Goal: Find specific page/section: Locate a particular part of the current website

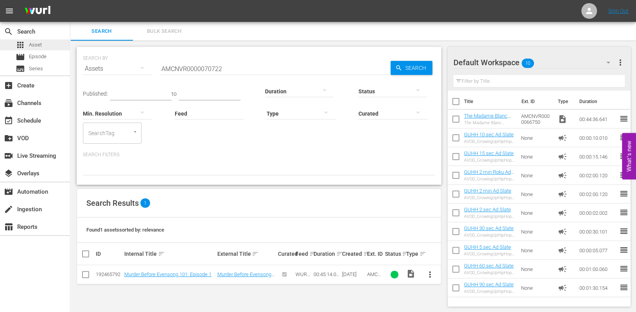
click at [34, 48] on span "Asset" at bounding box center [35, 45] width 13 height 8
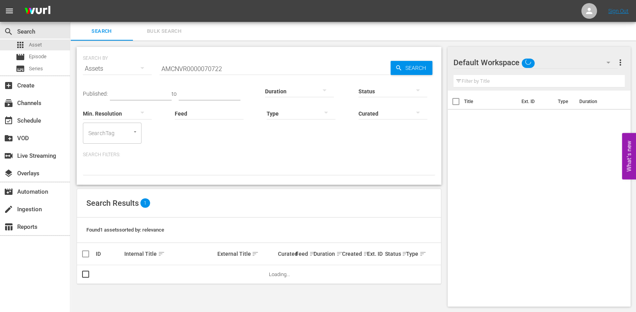
click at [181, 70] on input "AMCNVR0000070722" at bounding box center [275, 68] width 231 height 19
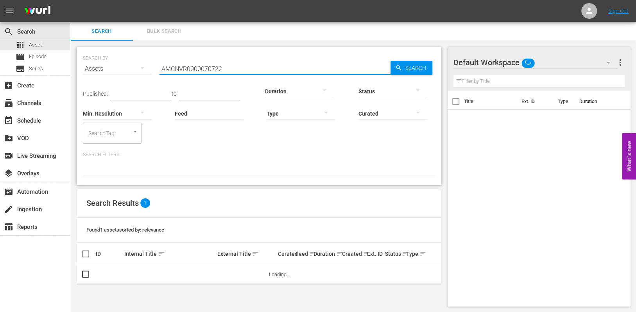
click at [181, 70] on input "AMCNVR0000070722" at bounding box center [275, 68] width 231 height 19
paste input "66277"
type input "AMCNVR0000066277"
click at [417, 67] on span "Search" at bounding box center [417, 68] width 30 height 14
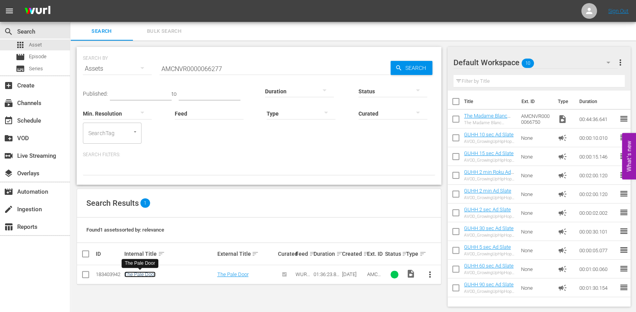
click at [150, 274] on link "The Pale Door" at bounding box center [139, 275] width 31 height 6
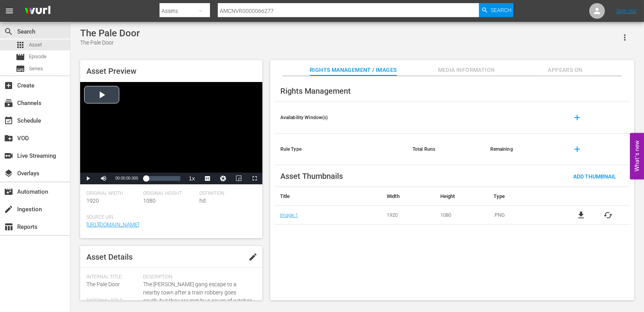
click at [113, 99] on div "Video Player" at bounding box center [171, 127] width 182 height 91
drag, startPoint x: 145, startPoint y: 182, endPoint x: 172, endPoint y: 183, distance: 27.4
click at [172, 183] on div "00:00:00.000" at bounding box center [159, 179] width 27 height 8
drag, startPoint x: 171, startPoint y: 180, endPoint x: 175, endPoint y: 180, distance: 4.3
click at [175, 180] on div "01:15:22.471" at bounding box center [160, 179] width 29 height 8
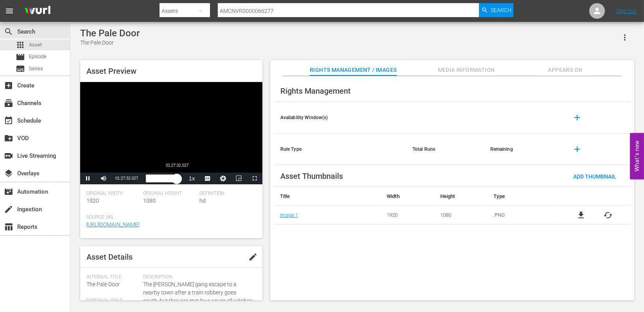
click at [177, 176] on div "01:21:59.648" at bounding box center [161, 179] width 31 height 8
click at [255, 179] on span "Video Player" at bounding box center [255, 179] width 0 height 0
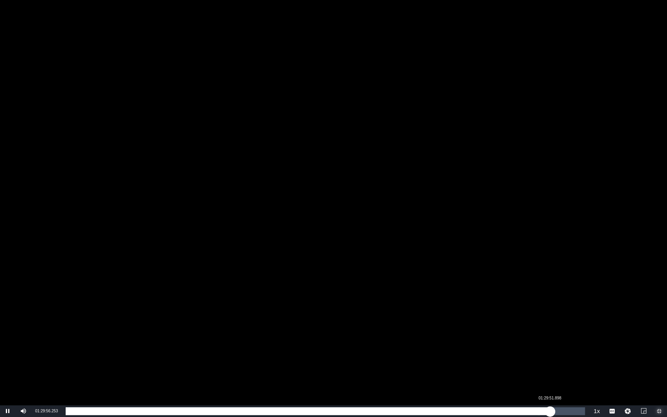
drag, startPoint x: 538, startPoint y: 412, endPoint x: 550, endPoint y: 412, distance: 11.7
click at [550, 312] on div "01:27:46.445" at bounding box center [308, 411] width 485 height 8
click at [552, 312] on div "01:30:01.200" at bounding box center [309, 411] width 487 height 8
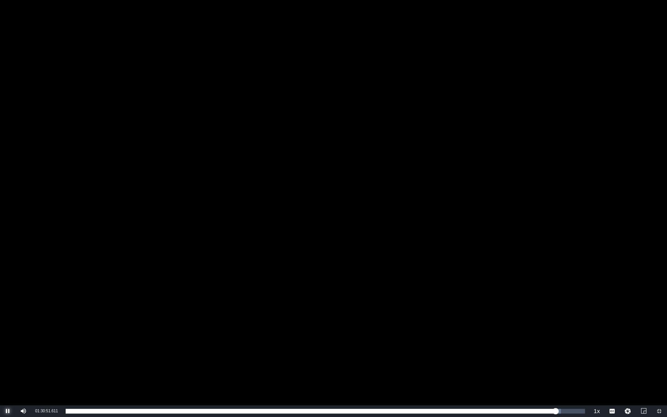
click at [8, 312] on span "Video Player" at bounding box center [8, 411] width 0 height 0
click at [636, 312] on span "Video Player" at bounding box center [660, 411] width 0 height 0
